Goal: Task Accomplishment & Management: Use online tool/utility

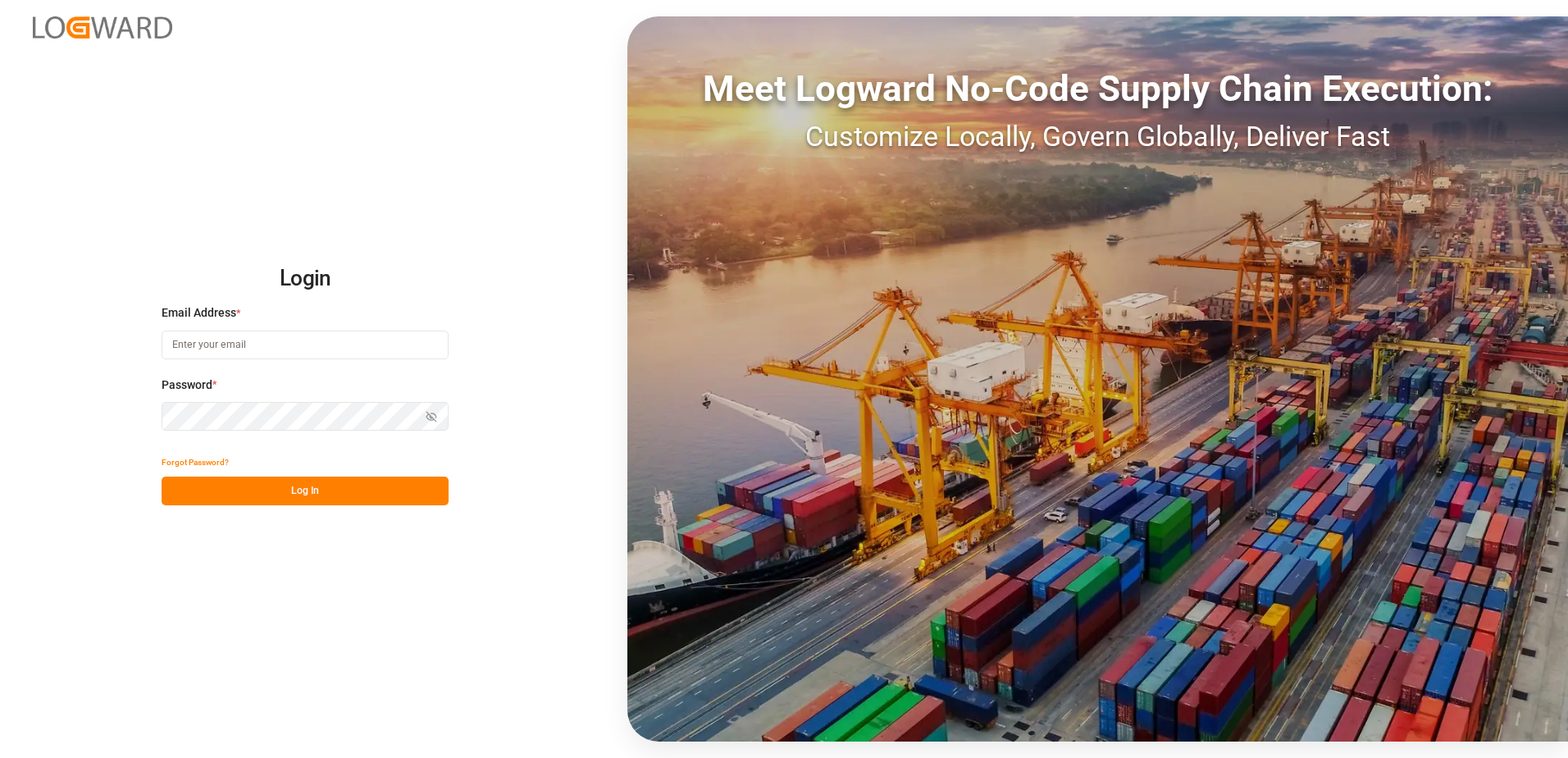
click at [326, 346] on input at bounding box center [305, 344] width 287 height 29
click at [299, 494] on button "Log In" at bounding box center [305, 490] width 287 height 29
type input "[PERSON_NAME][EMAIL_ADDRESS][PERSON_NAME][DOMAIN_NAME]"
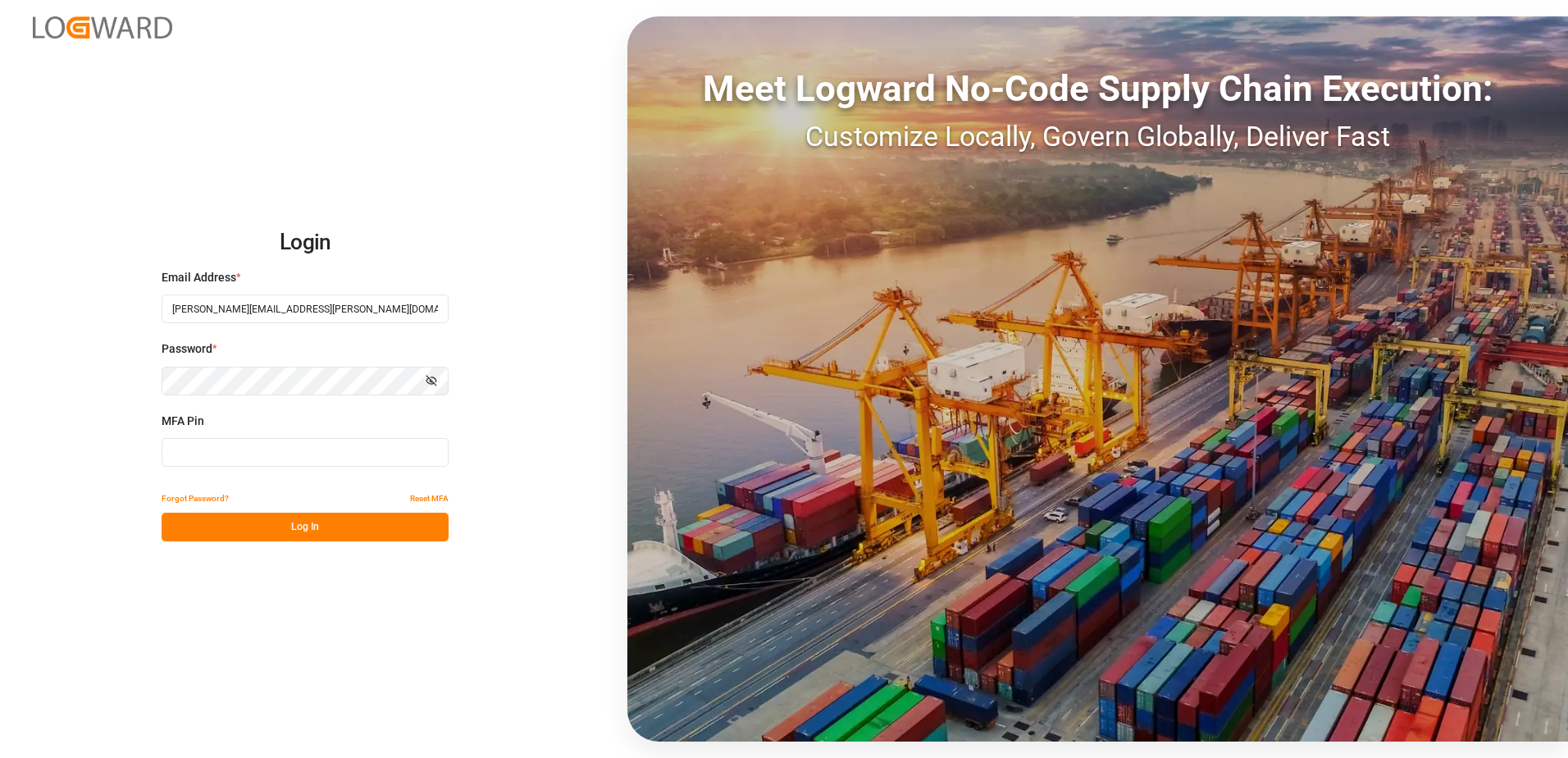
type input "789072"
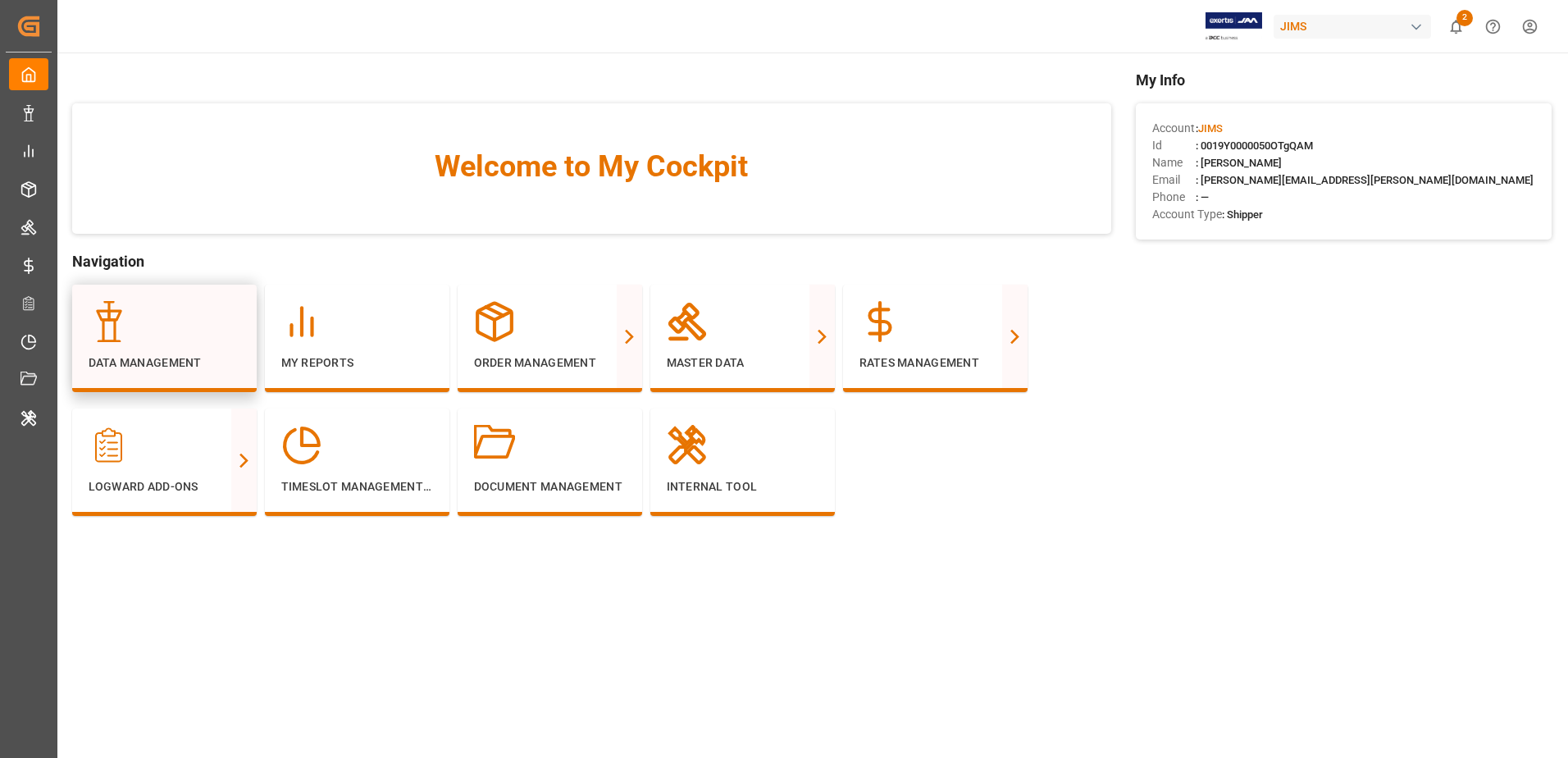
click at [190, 333] on div at bounding box center [164, 321] width 152 height 41
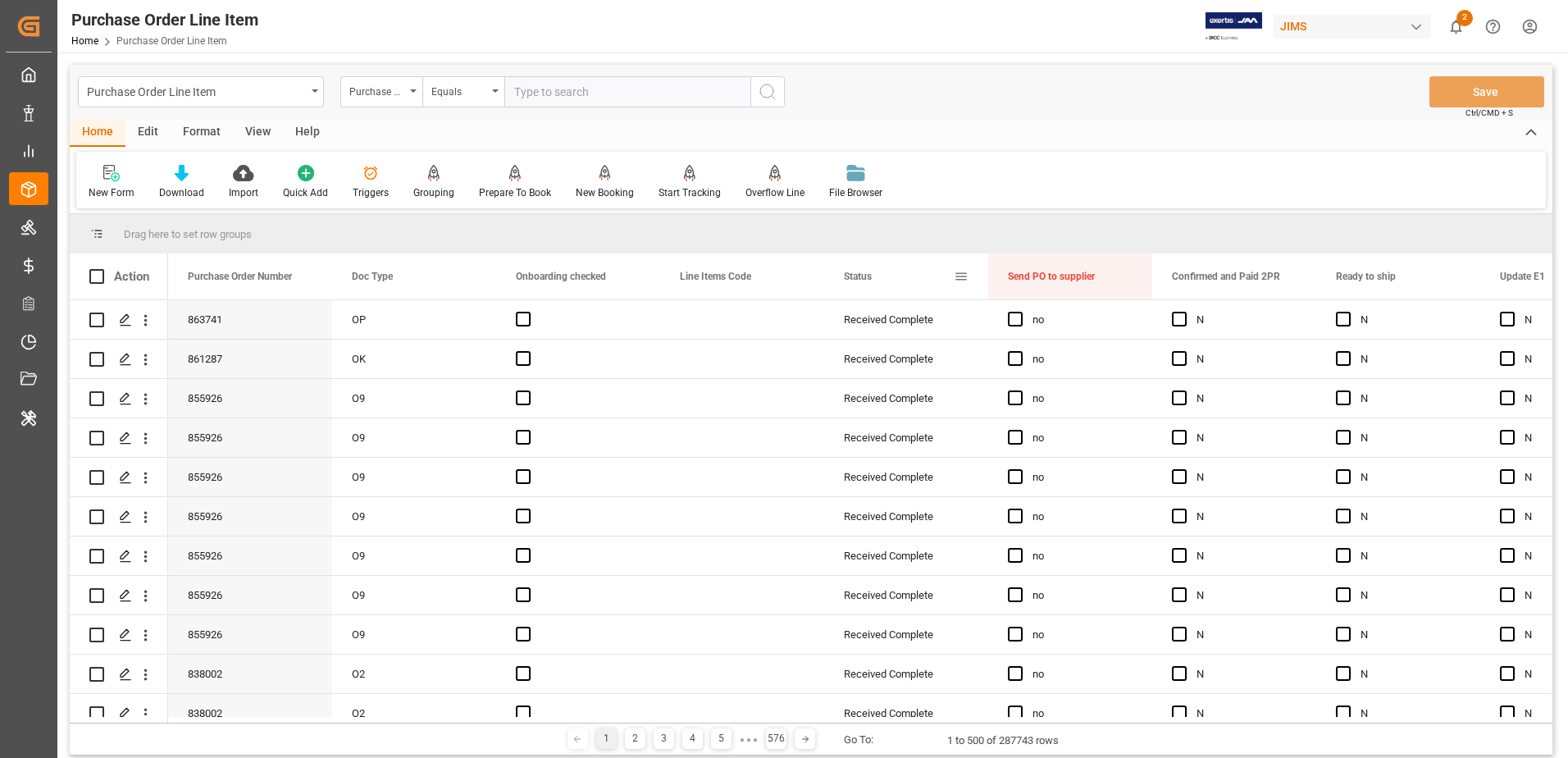
drag, startPoint x: 867, startPoint y: 274, endPoint x: 854, endPoint y: 232, distance: 44.0
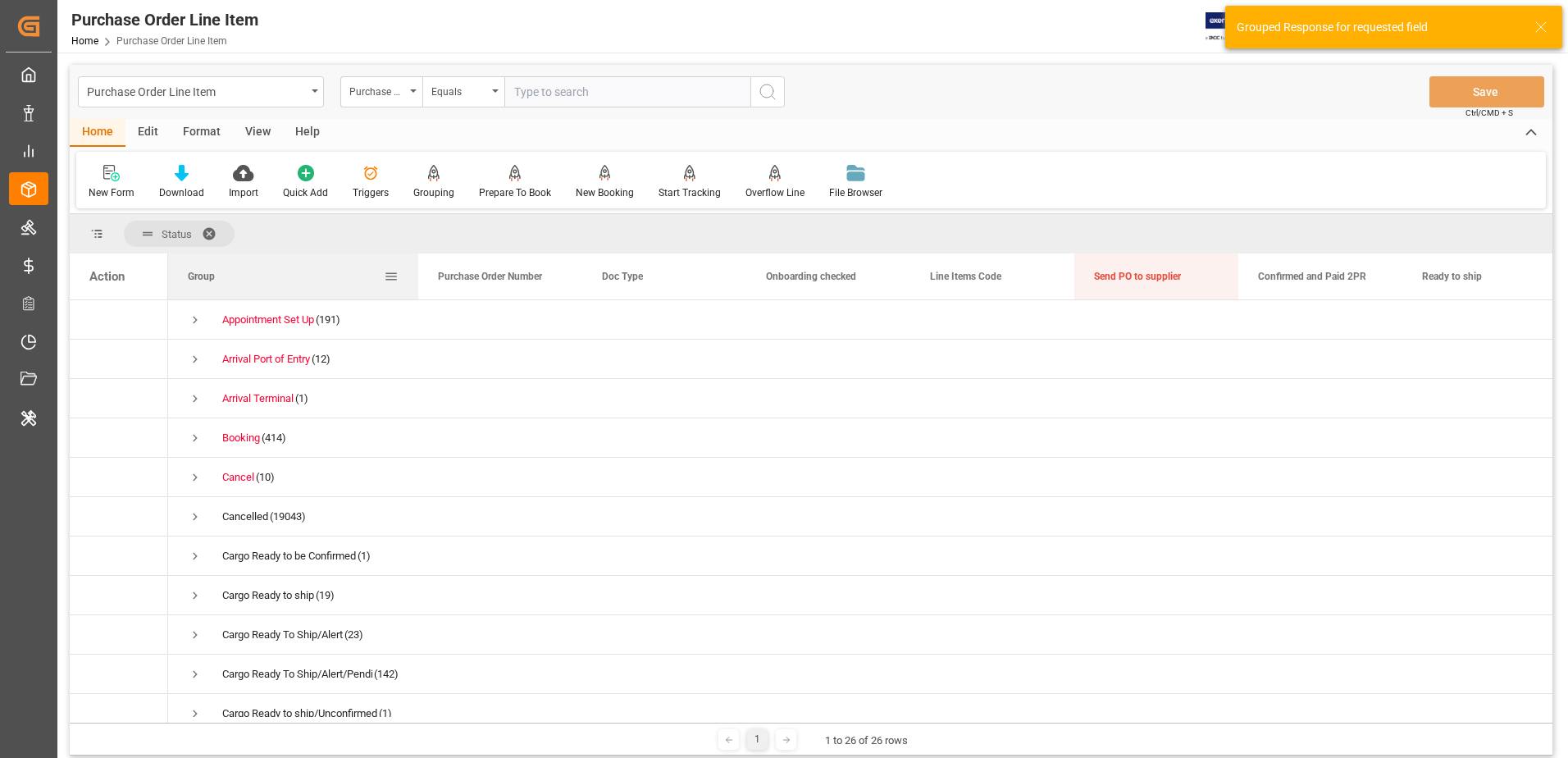
drag, startPoint x: 330, startPoint y: 282, endPoint x: 436, endPoint y: 279, distance: 106.0
click at [421, 279] on div at bounding box center [418, 275] width 7 height 46
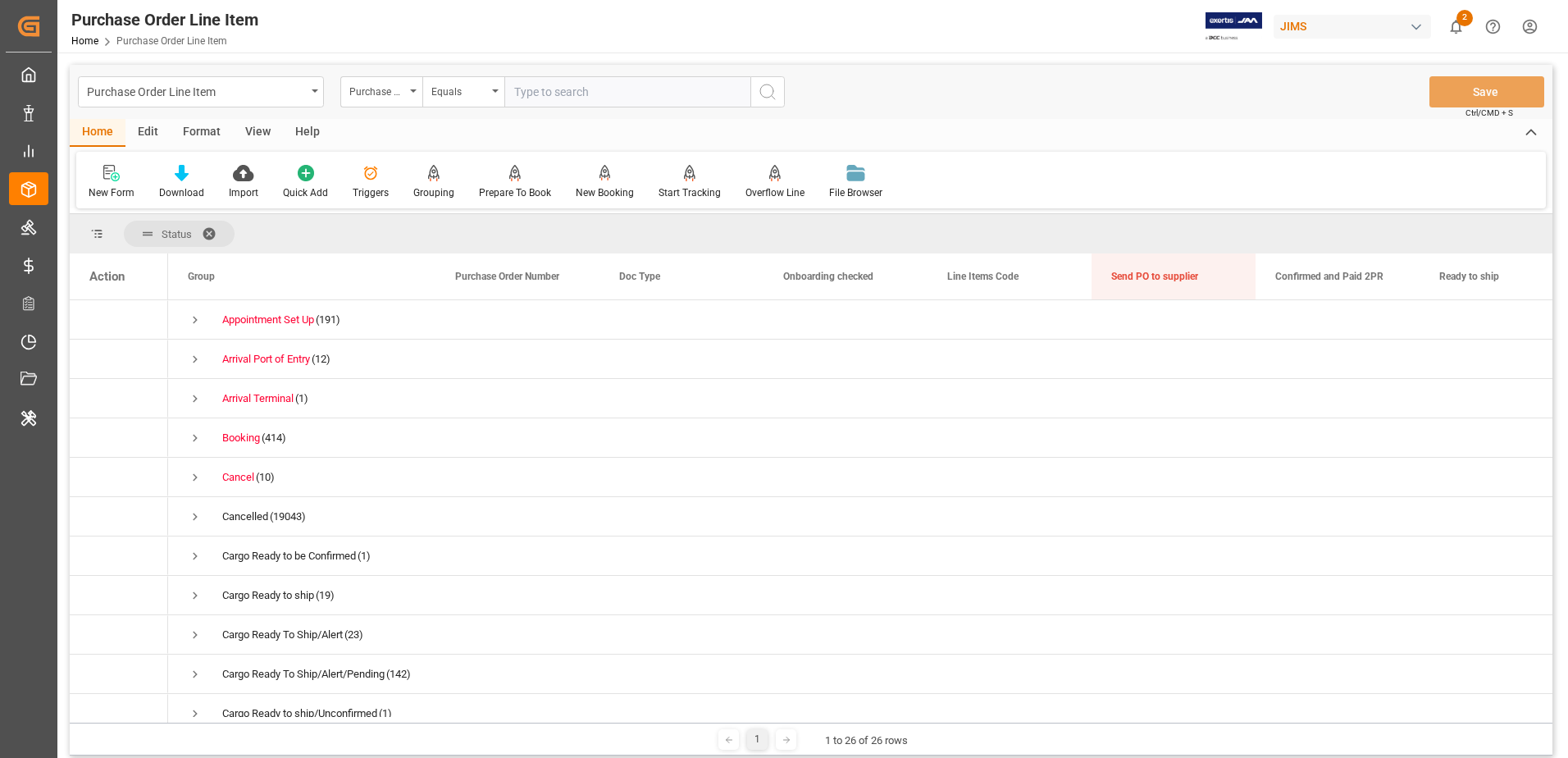
click at [208, 232] on span at bounding box center [215, 234] width 27 height 15
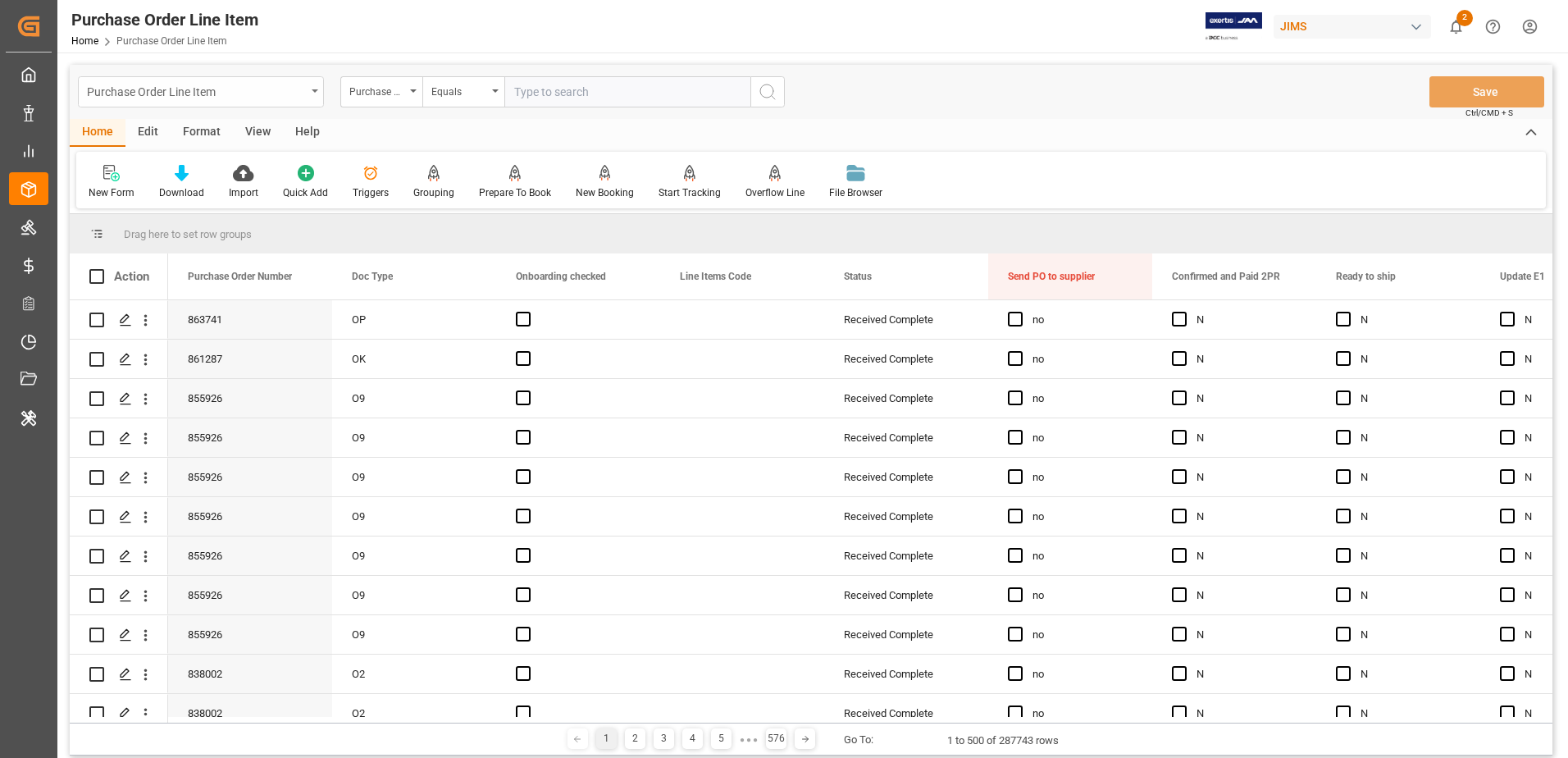
click at [307, 94] on div "Purchase Order Line Item" at bounding box center [201, 92] width 246 height 32
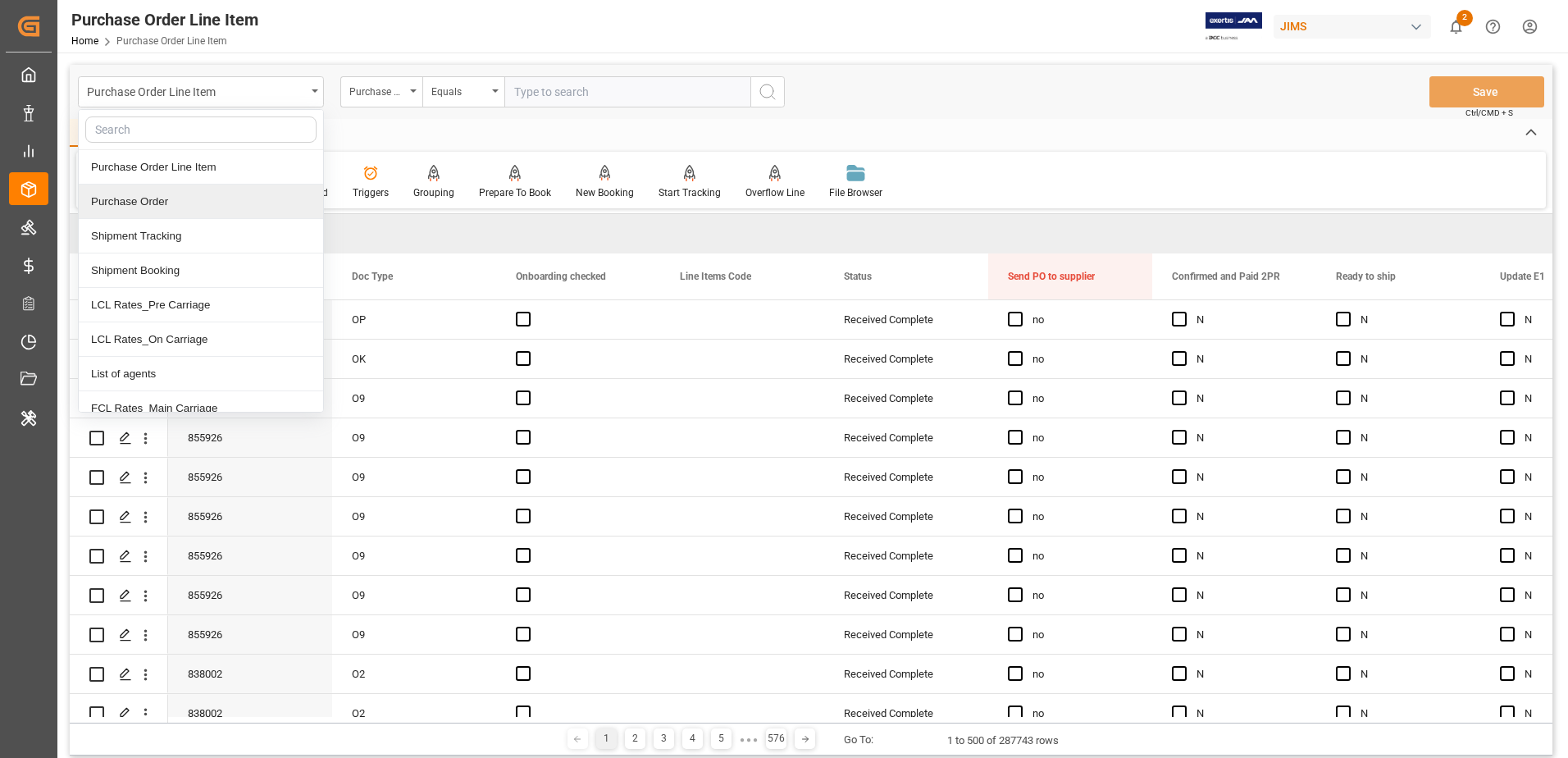
click at [272, 200] on div "Purchase Order" at bounding box center [201, 202] width 245 height 35
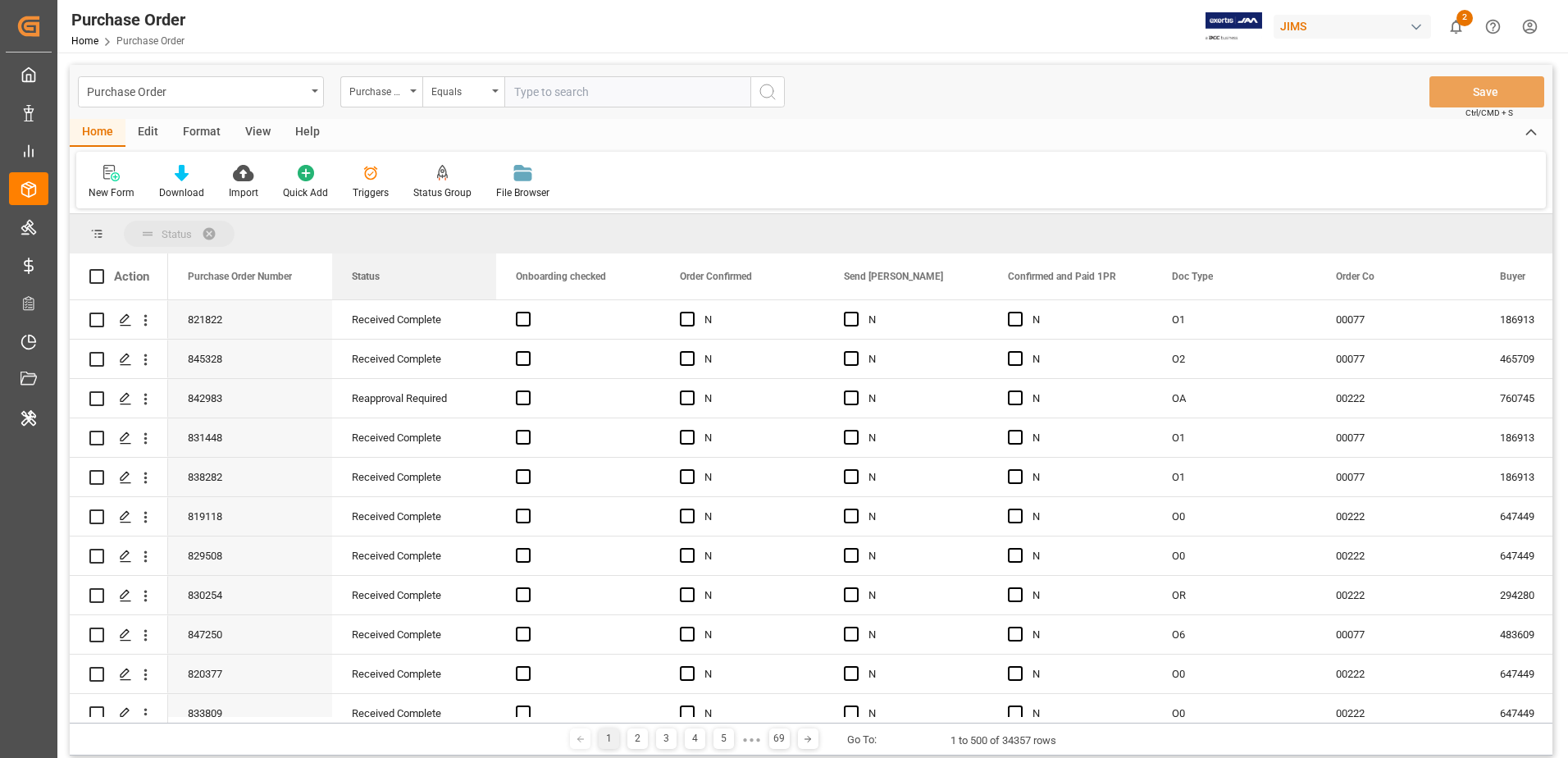
drag, startPoint x: 377, startPoint y: 282, endPoint x: 358, endPoint y: 224, distance: 61.0
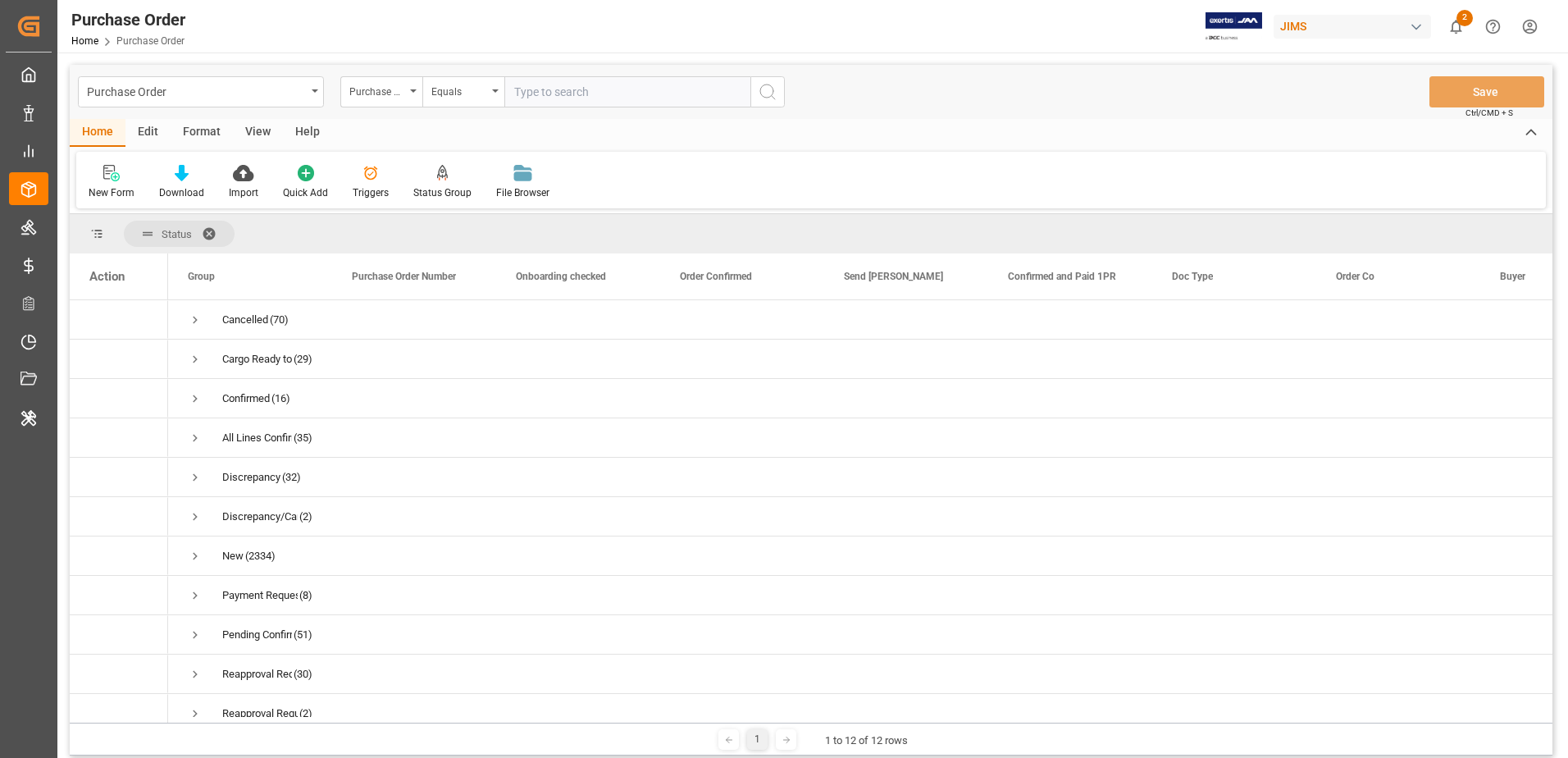
click at [205, 230] on span at bounding box center [215, 234] width 27 height 15
